Goal: Check status: Check status

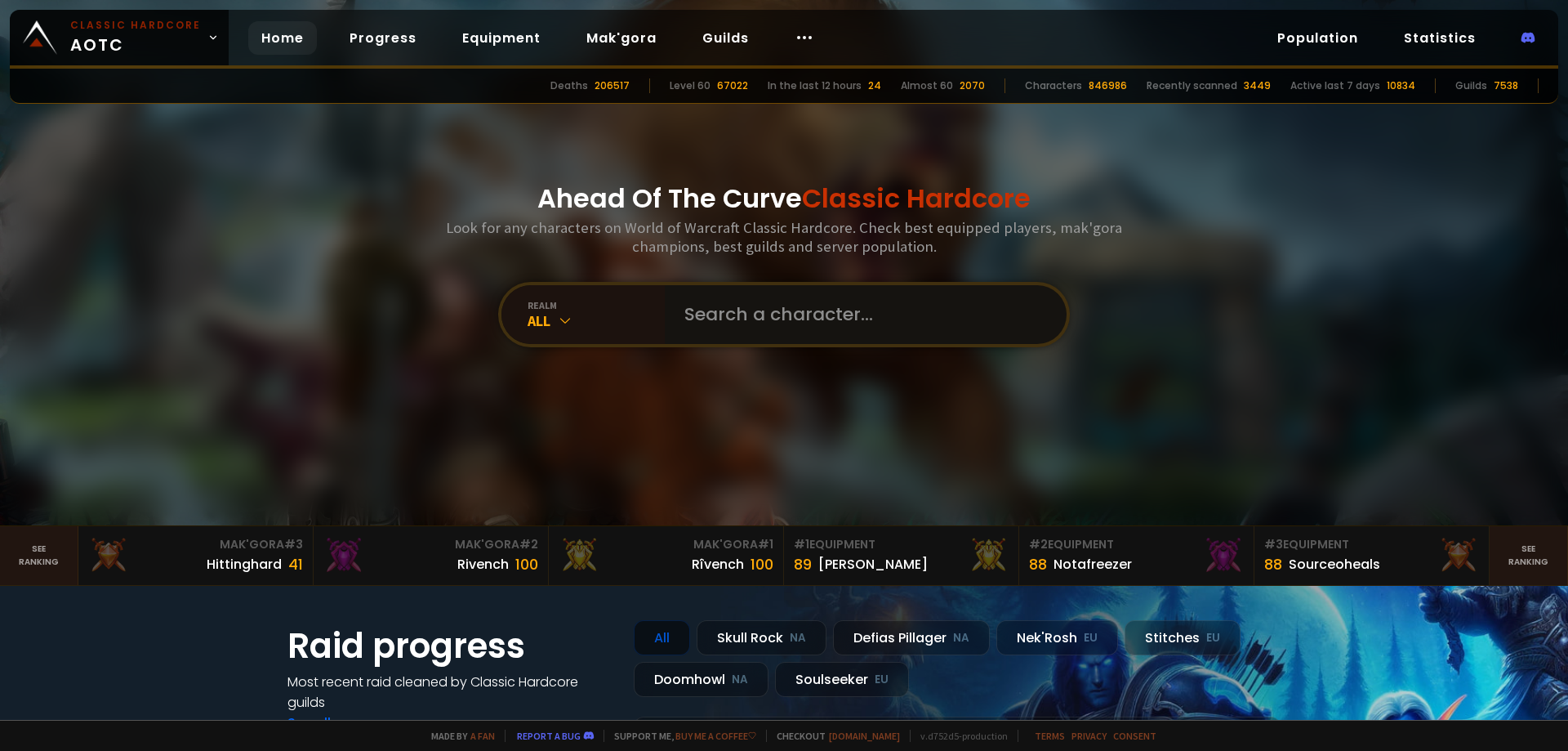
click at [804, 319] on input "text" at bounding box center [861, 314] width 373 height 59
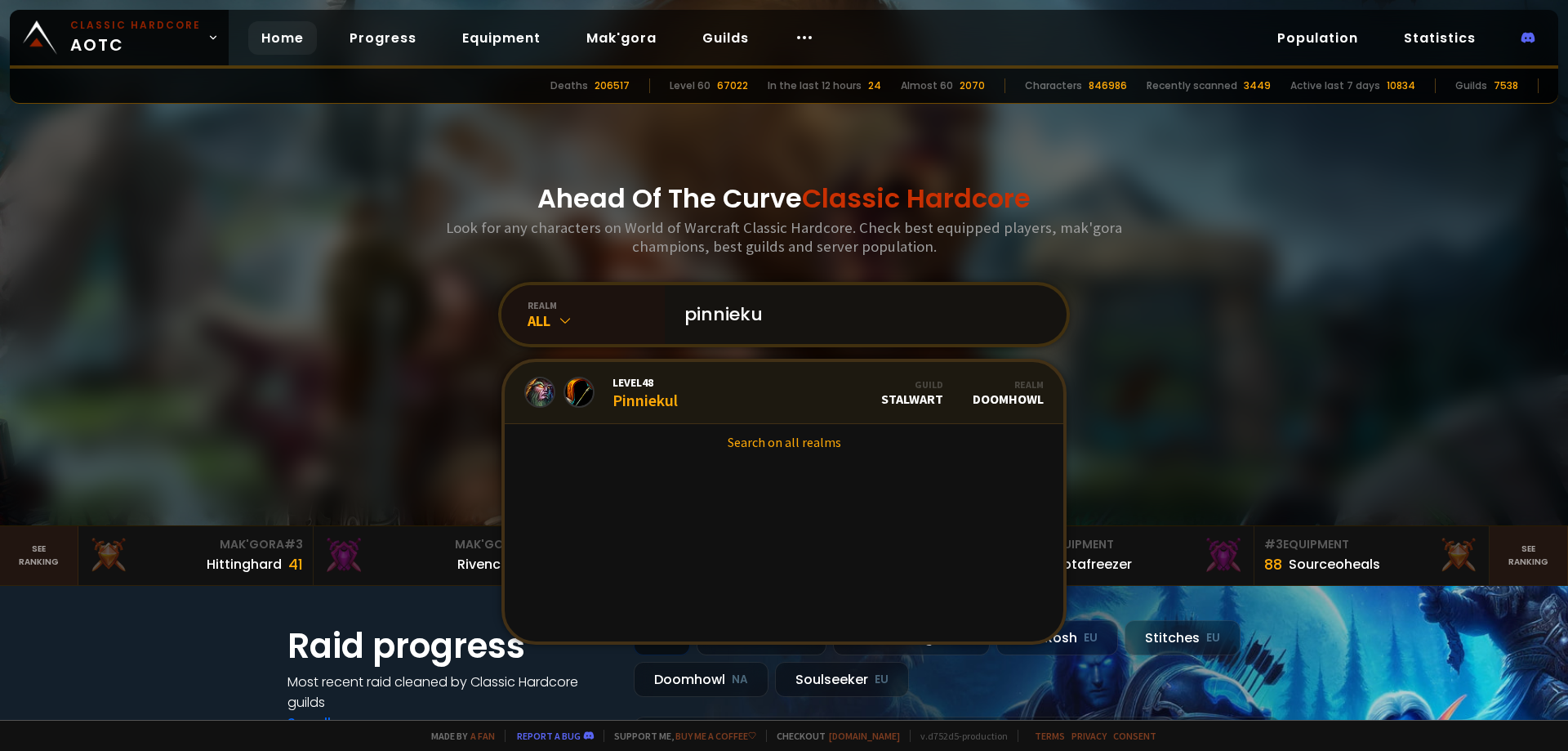
type input "pinnieku"
click at [757, 393] on link "Level 48 Pinniekul Guild Stalwart Realm Doomhowl" at bounding box center [784, 392] width 558 height 62
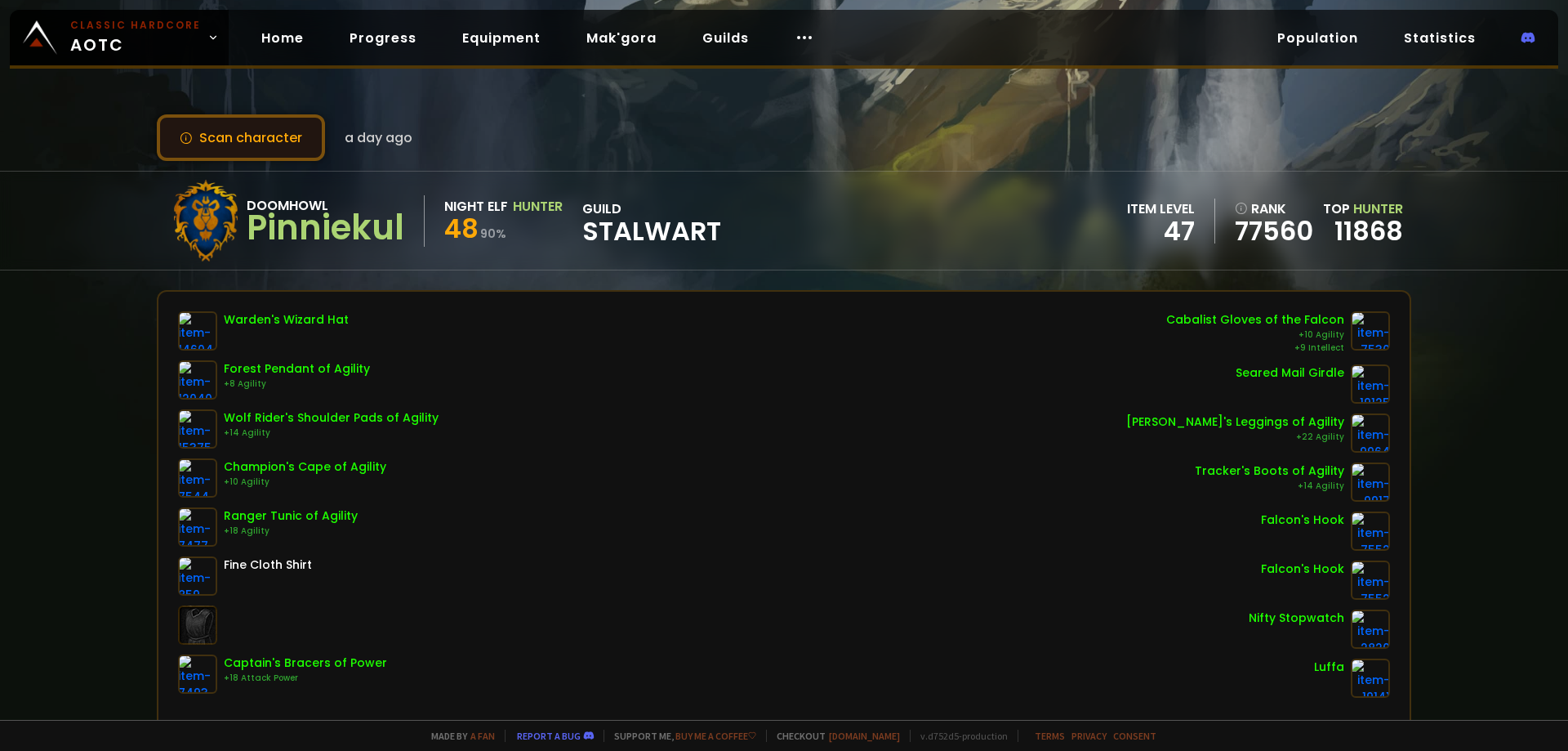
click at [214, 149] on button "Scan character" at bounding box center [241, 137] width 168 height 46
